Goal: Contribute content

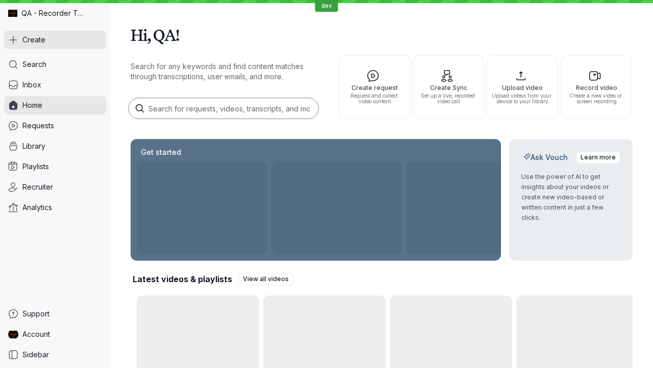
click at [55, 40] on button "Create" at bounding box center [55, 40] width 102 height 18
